Goal: Find specific page/section

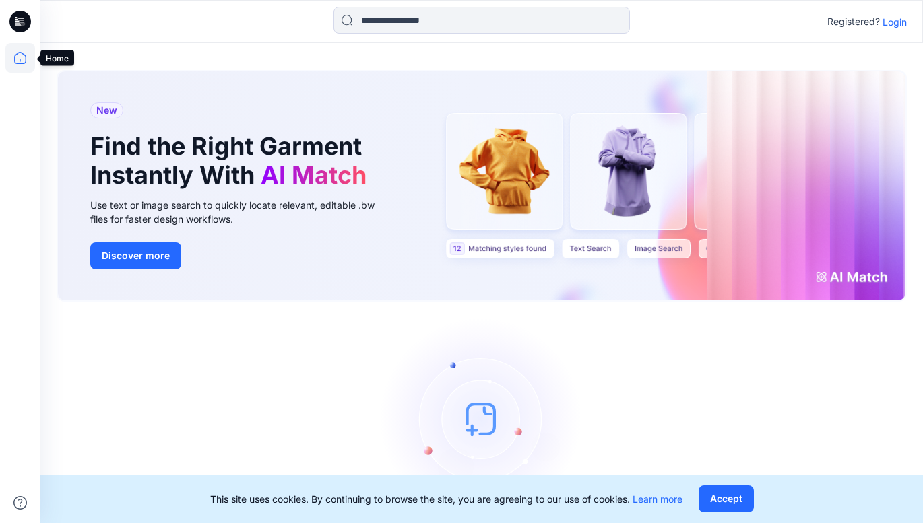
click at [22, 55] on icon at bounding box center [20, 58] width 30 height 30
click at [895, 20] on p "Login" at bounding box center [895, 22] width 24 height 14
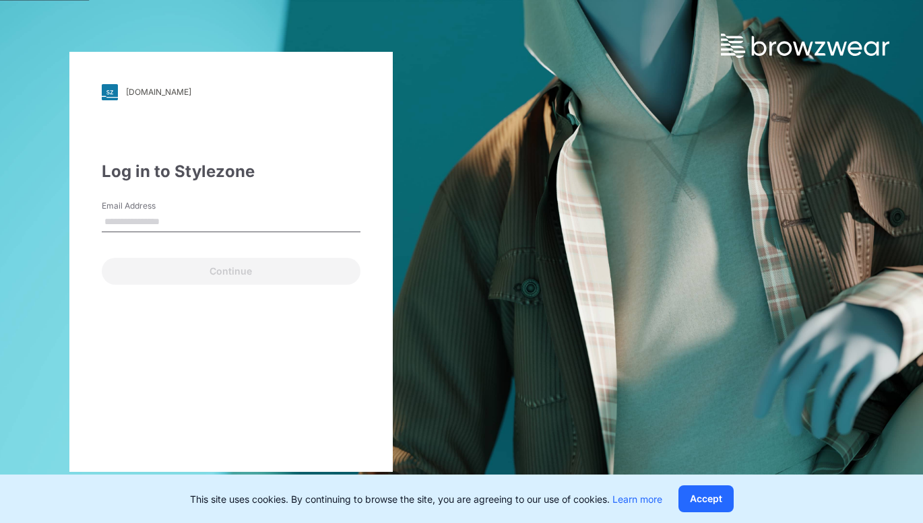
type input "**********"
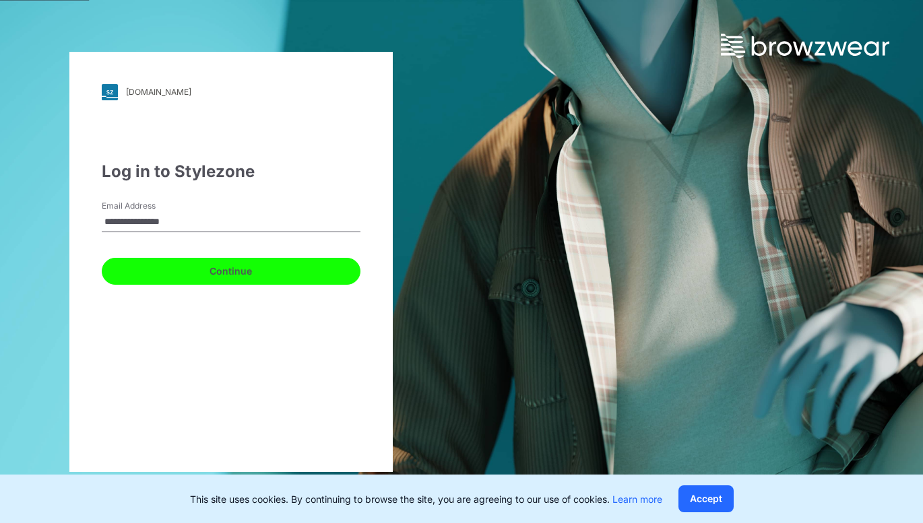
click at [243, 268] on button "Continue" at bounding box center [231, 271] width 259 height 27
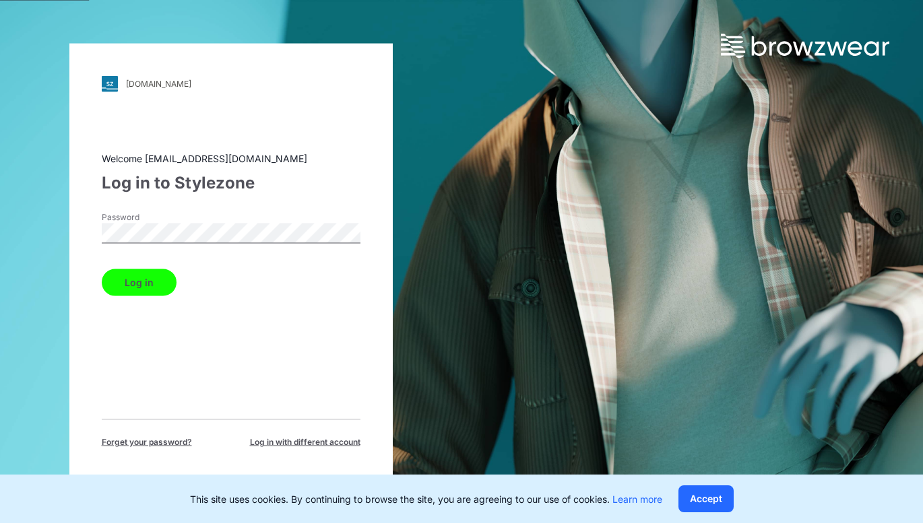
click at [146, 282] on button "Log in" at bounding box center [139, 282] width 75 height 27
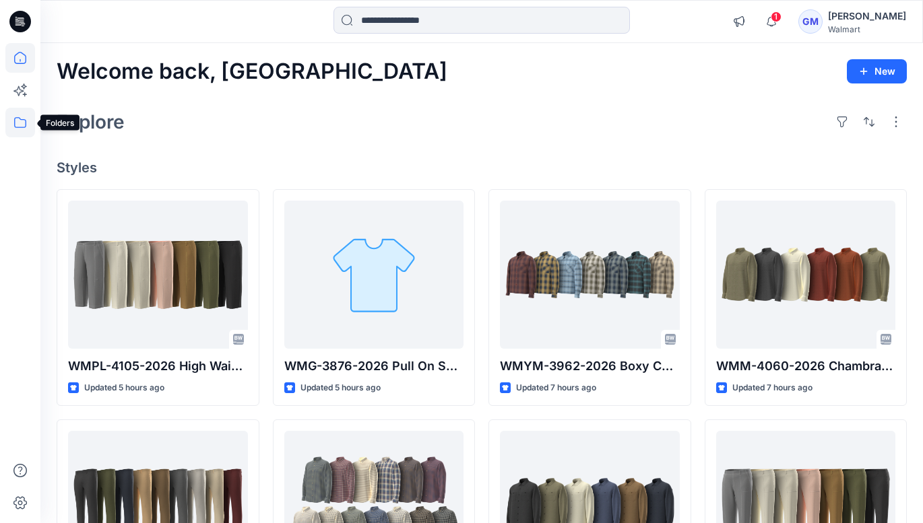
click at [22, 122] on icon at bounding box center [20, 123] width 30 height 30
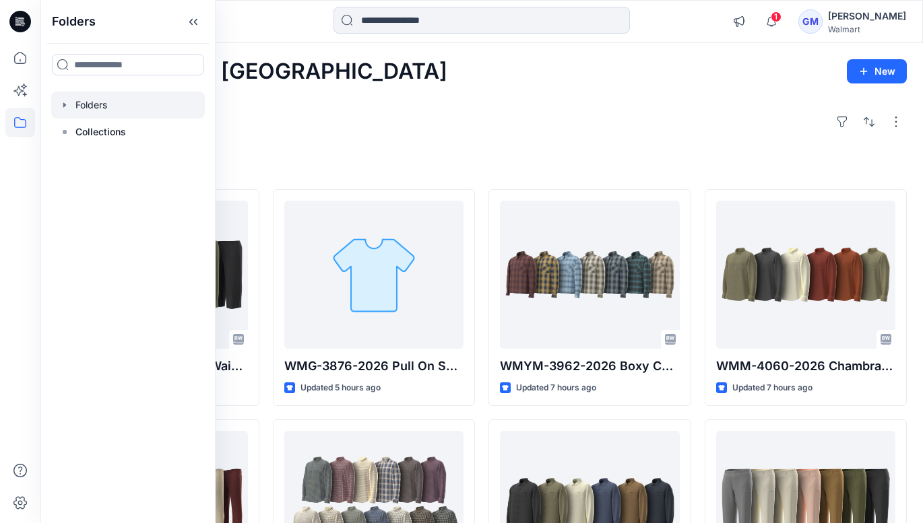
click at [95, 106] on div at bounding box center [128, 105] width 154 height 27
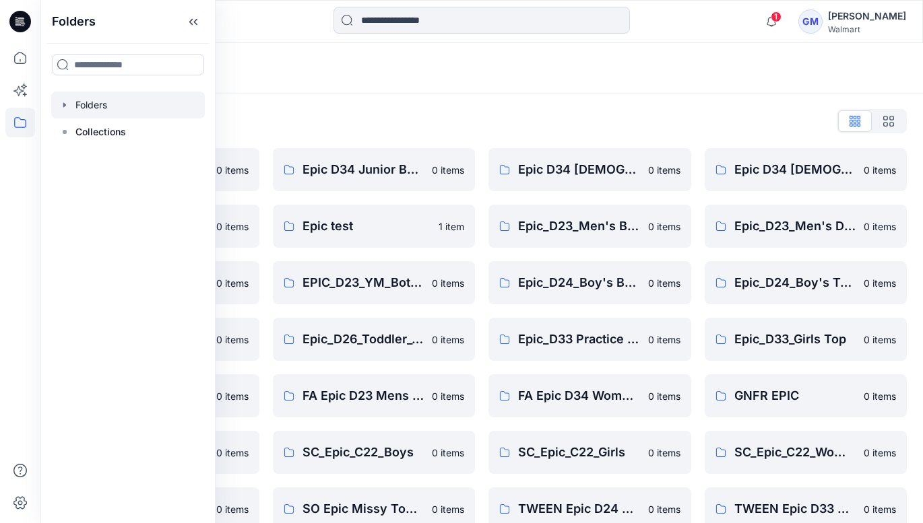
click at [259, 25] on div at bounding box center [150, 22] width 220 height 30
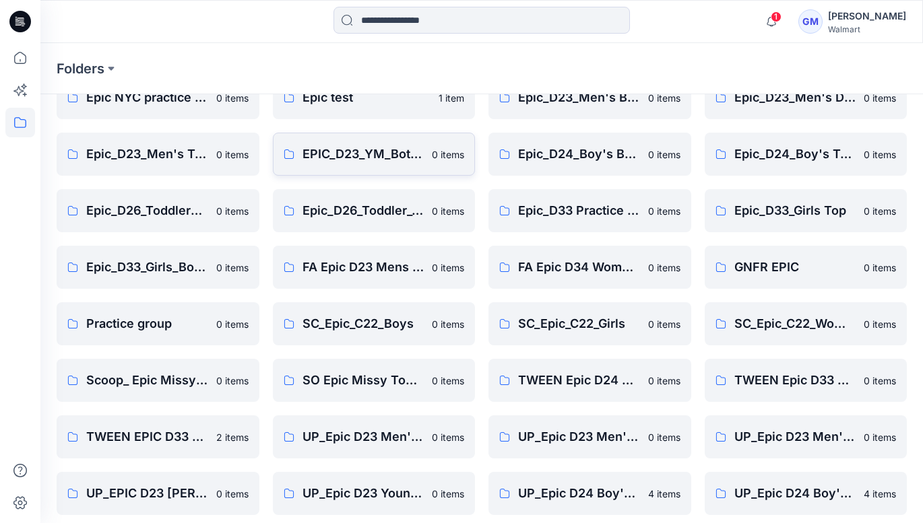
scroll to position [363, 0]
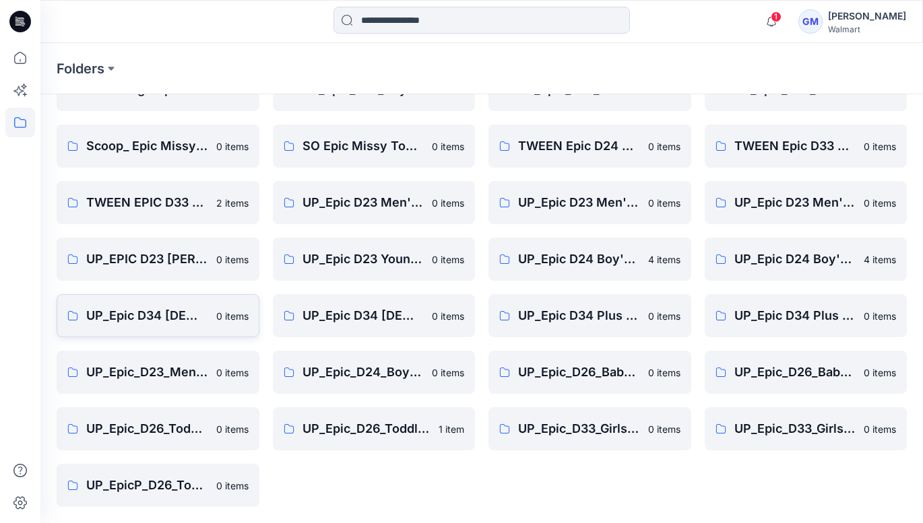
click at [173, 314] on p "UP_Epic D34 [DEMOGRAPHIC_DATA] Bottoms" at bounding box center [147, 316] width 122 height 19
